Goal: Navigation & Orientation: Understand site structure

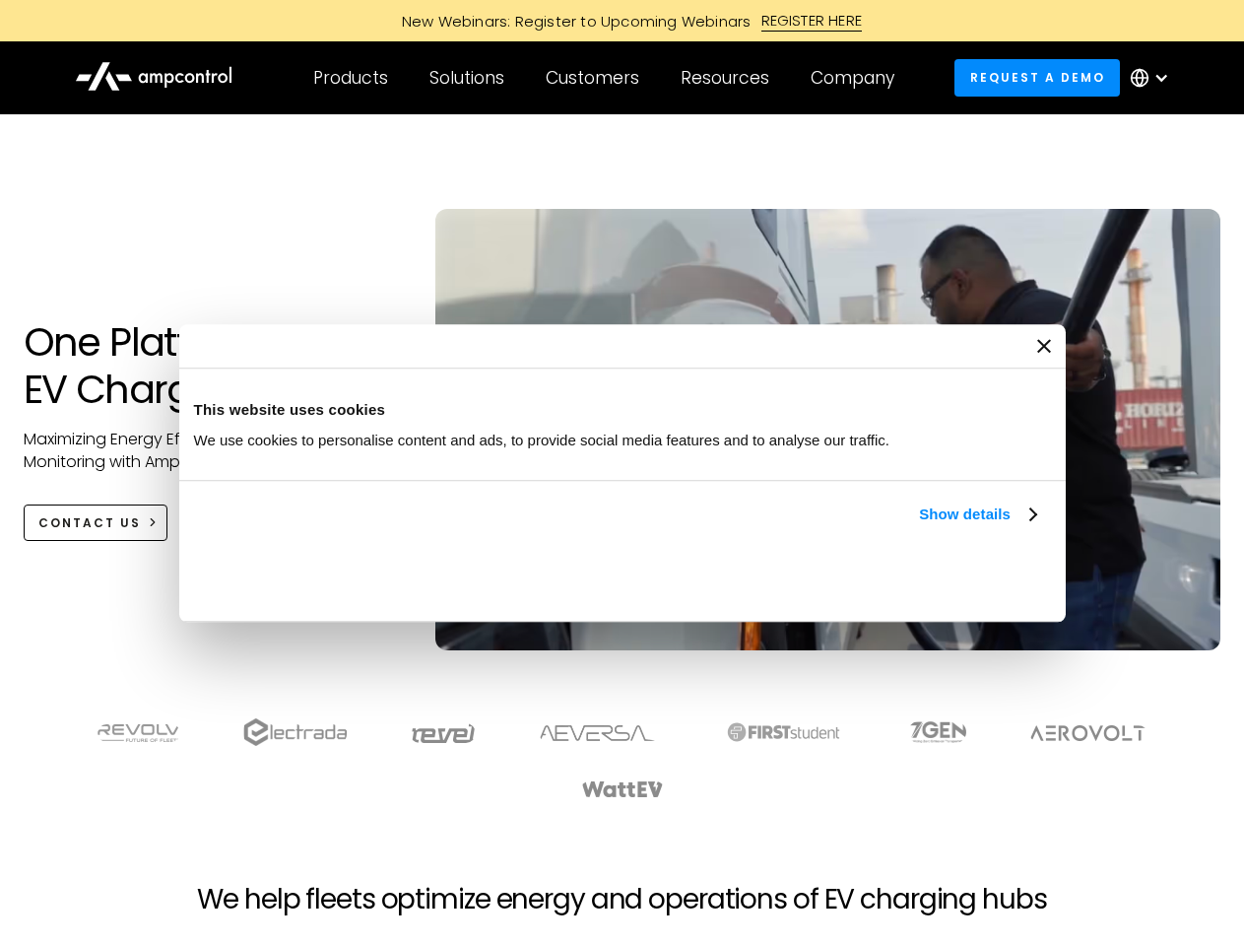
click at [919, 526] on link "Show details" at bounding box center [977, 514] width 116 height 24
click at [0, 0] on div "Necessary cookies help make a website usable by enabling basic functions like p…" at bounding box center [0, 0] width 0 height 0
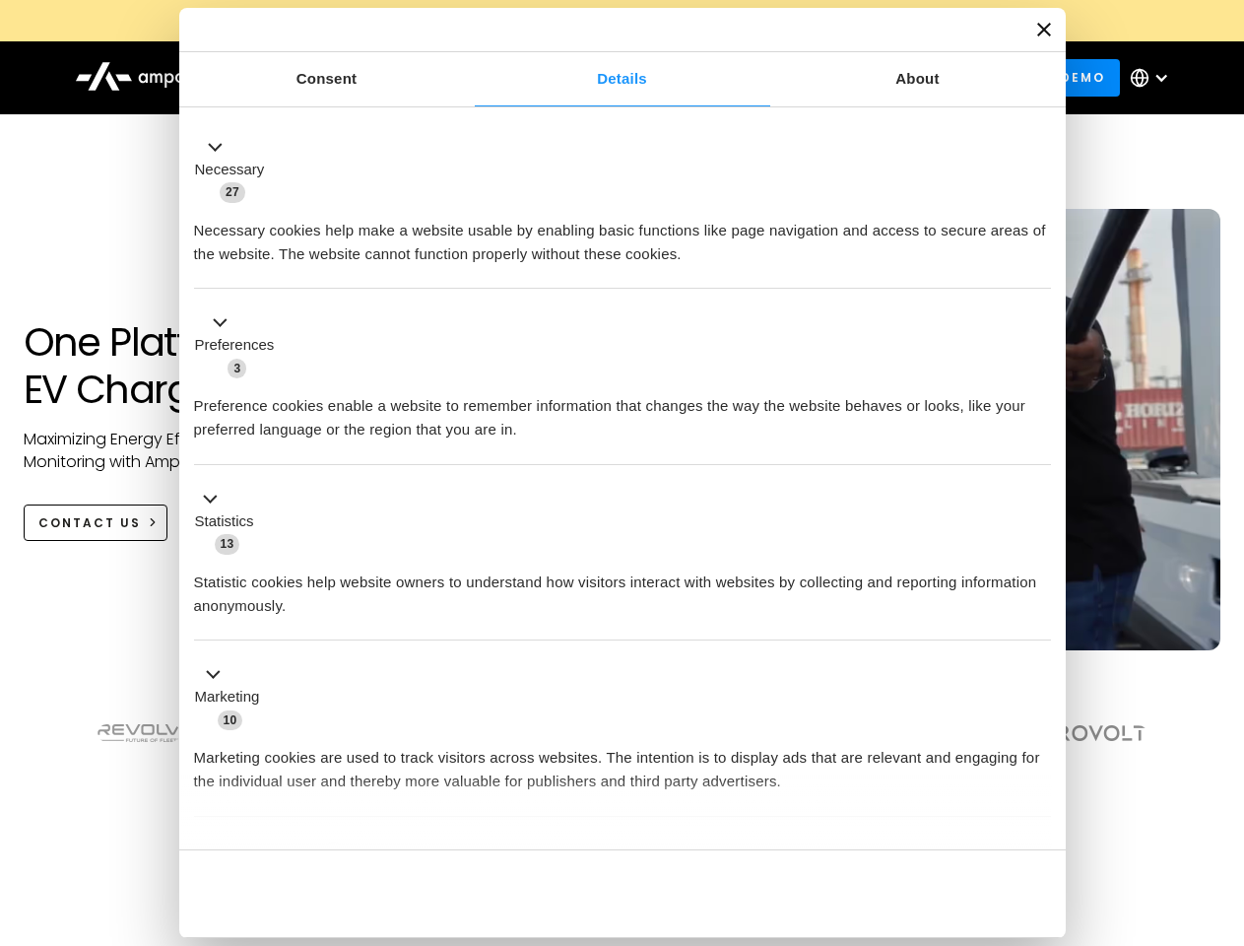
click at [1222, 794] on section at bounding box center [622, 758] width 1244 height 122
click at [606, 78] on div "Customers" at bounding box center [593, 78] width 94 height 22
click at [350, 78] on div "Products" at bounding box center [350, 78] width 75 height 22
click at [468, 78] on div "Solutions" at bounding box center [466, 78] width 75 height 22
click at [596, 78] on div "Customers" at bounding box center [593, 78] width 94 height 22
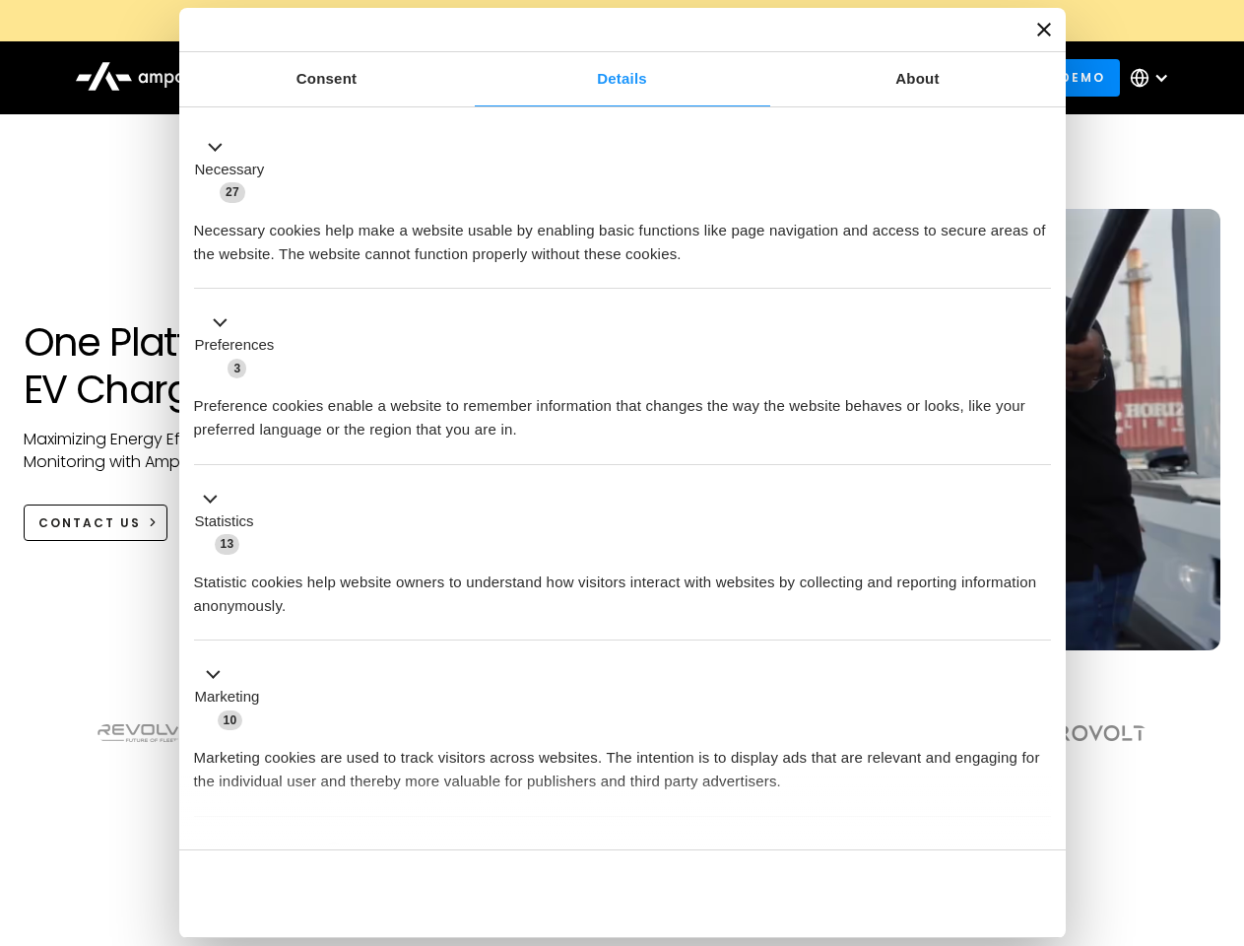
click at [729, 78] on div "Resources" at bounding box center [725, 78] width 89 height 22
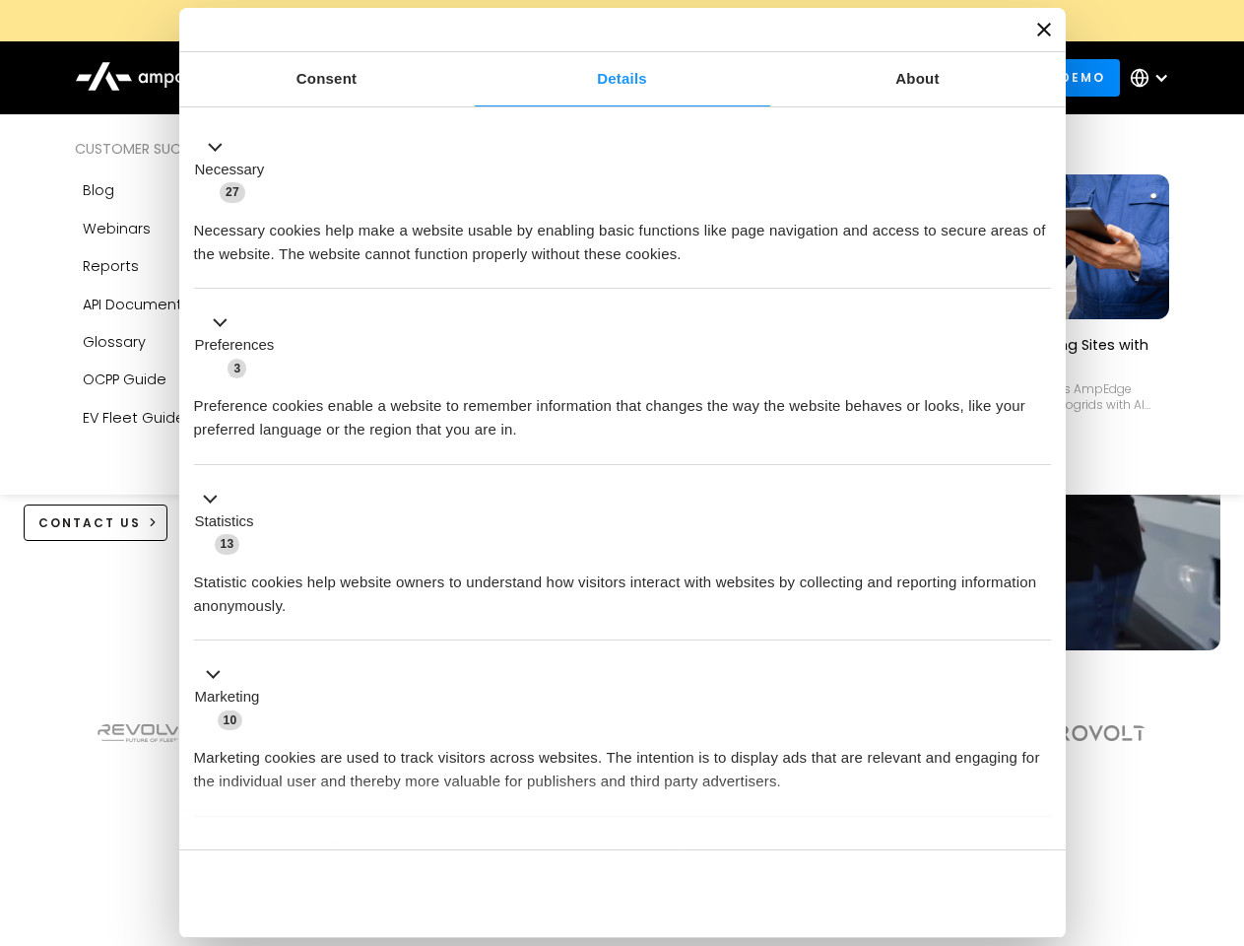
click at [859, 78] on div "Company" at bounding box center [853, 78] width 84 height 22
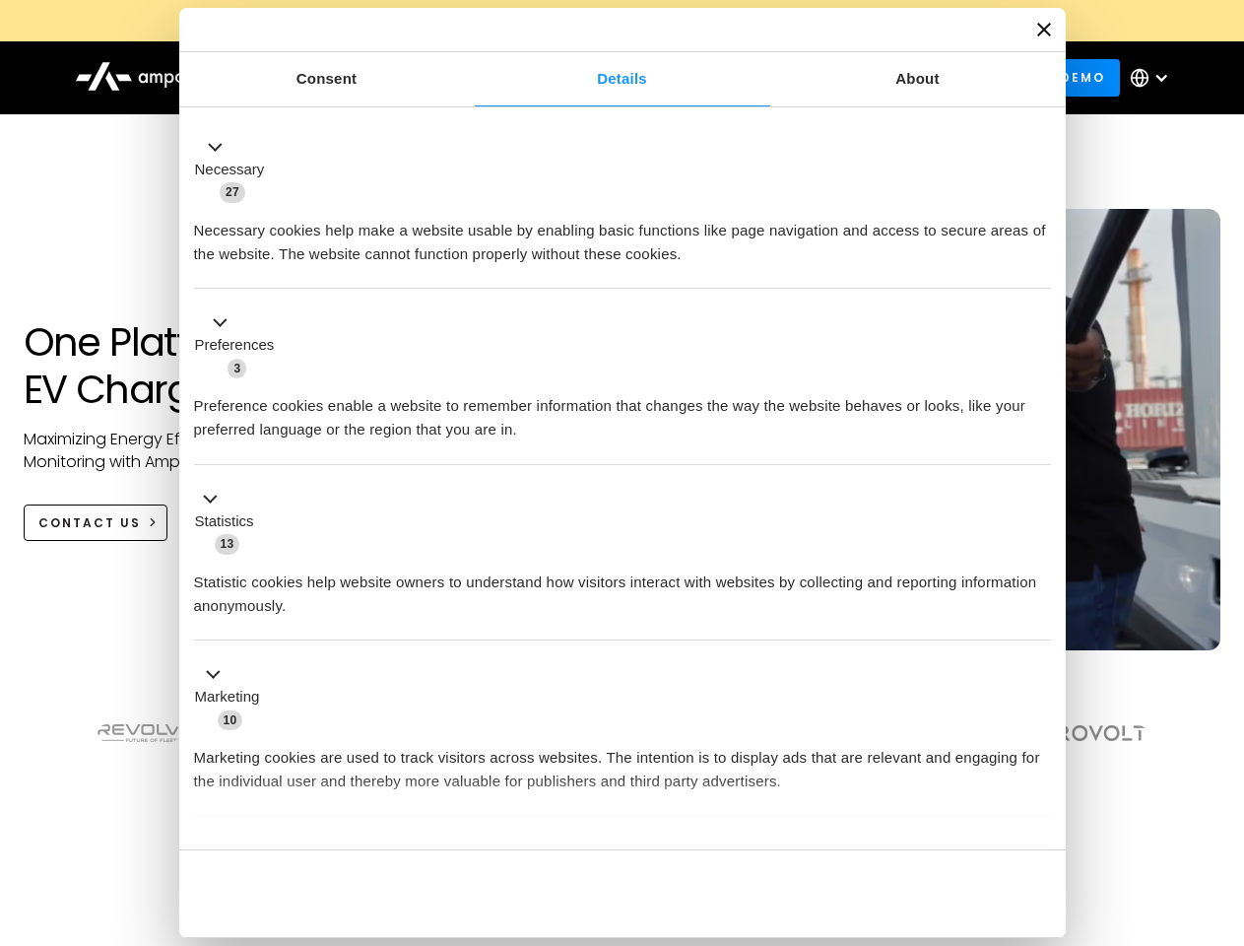
click at [1155, 78] on div at bounding box center [1162, 78] width 16 height 16
